Goal: Task Accomplishment & Management: Use online tool/utility

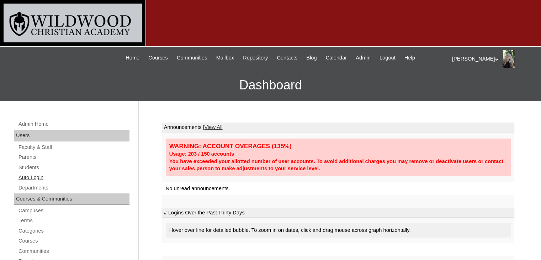
click at [37, 177] on link "Auto Login" at bounding box center [74, 177] width 112 height 9
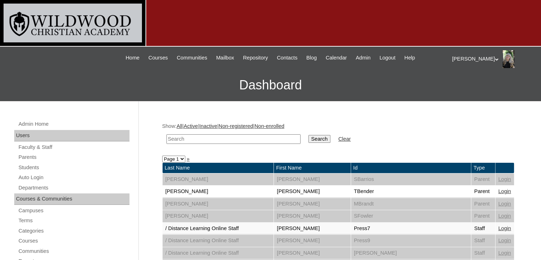
click at [218, 137] on input "text" at bounding box center [233, 139] width 134 height 10
type input "martinez"
click at [308, 135] on input "Search" at bounding box center [319, 139] width 22 height 8
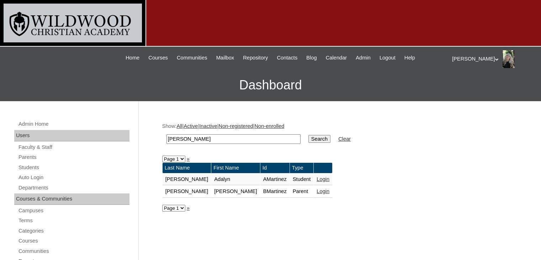
click at [317, 190] on link "Login" at bounding box center [323, 191] width 13 height 6
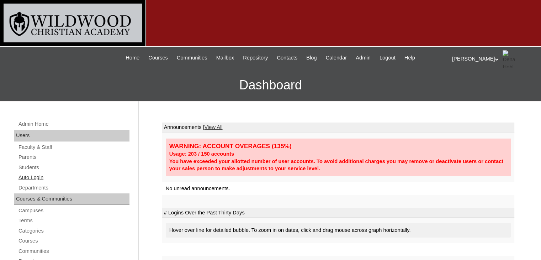
click at [37, 178] on link "Auto Login" at bounding box center [74, 177] width 112 height 9
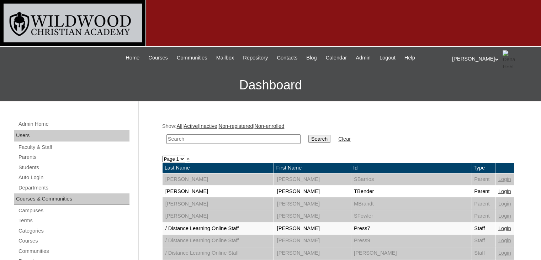
click at [210, 139] on input "text" at bounding box center [233, 139] width 134 height 10
type input "[PERSON_NAME]"
click at [308, 136] on input "Search" at bounding box center [319, 139] width 22 height 8
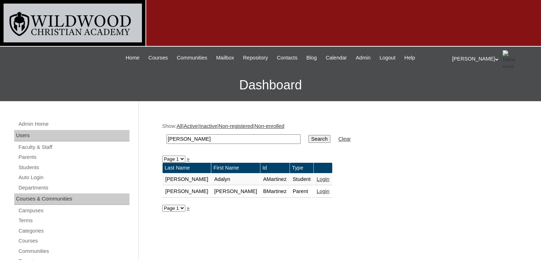
click at [317, 190] on link "Login" at bounding box center [323, 191] width 13 height 6
